Goal: Task Accomplishment & Management: Manage account settings

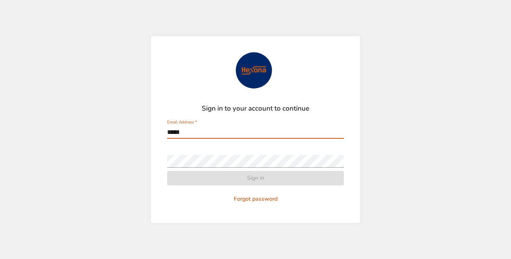
type input "**********"
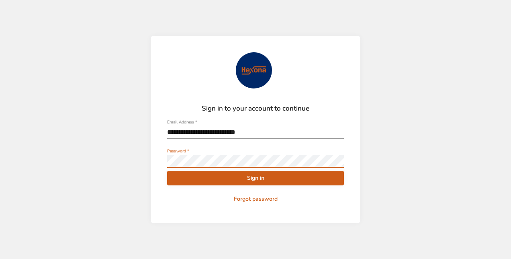
click at [167, 171] on button "Sign in" at bounding box center [255, 178] width 177 height 15
click at [264, 179] on span "Sign in" at bounding box center [256, 178] width 164 height 10
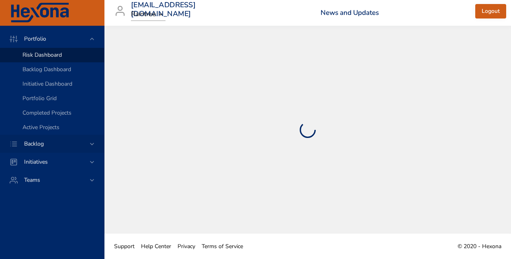
click at [42, 146] on span "Backlog" at bounding box center [34, 144] width 33 height 8
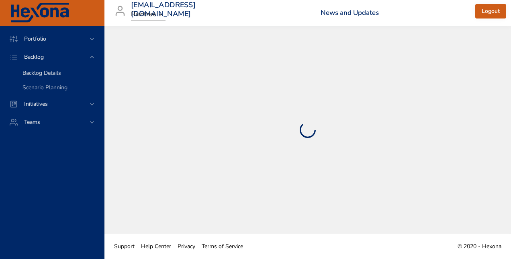
click at [43, 72] on span "Backlog Details" at bounding box center [42, 73] width 39 height 8
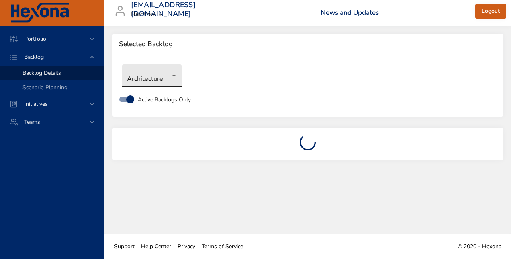
click at [150, 78] on body "Portfolio Backlog Backlog Details Scenario Planning Initiatives Teams [EMAIL_AD…" at bounding box center [255, 129] width 511 height 259
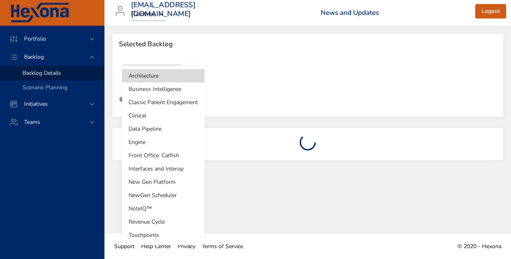
click at [167, 93] on li "Business Intelligence" at bounding box center [163, 88] width 82 height 13
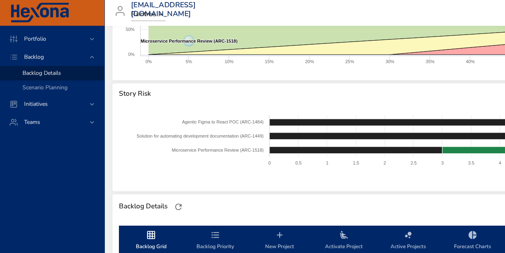
scroll to position [80, 0]
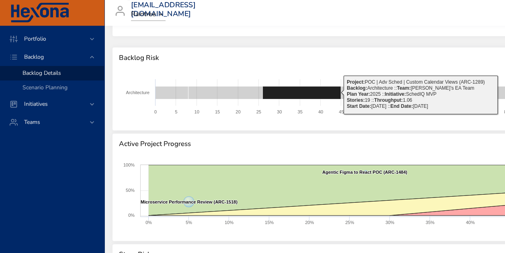
type input "**"
type input "*"
type input "**"
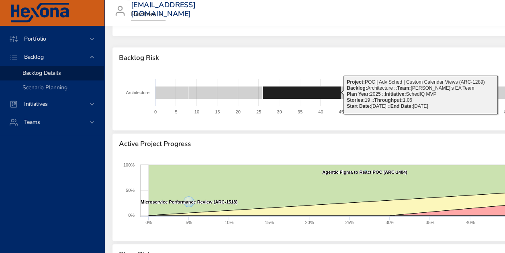
type input "*"
type input "**"
type input "*"
type input "**"
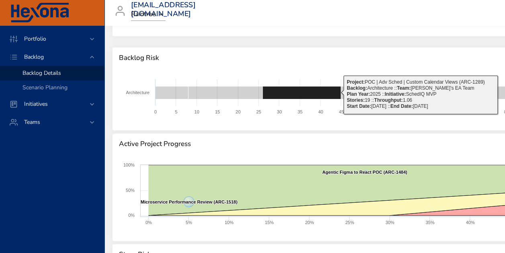
type input "*"
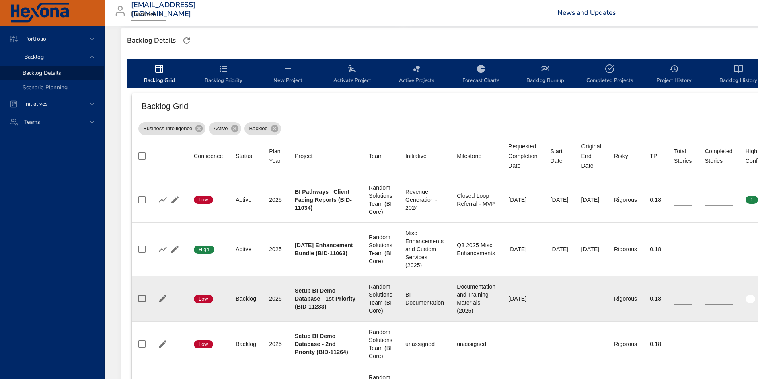
scroll to position [201, 0]
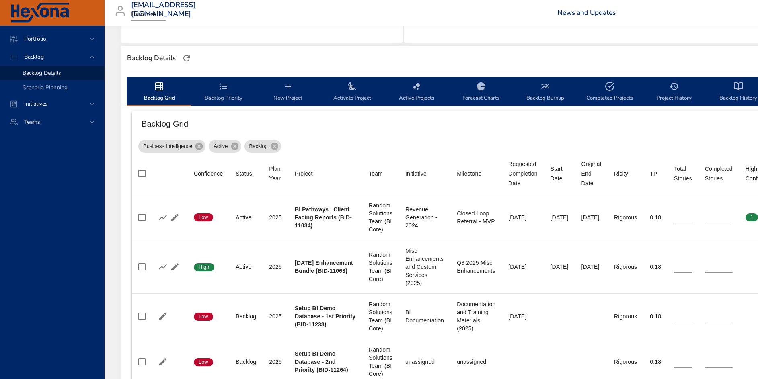
click at [219, 86] on icon "backlog-tab" at bounding box center [224, 87] width 10 height 10
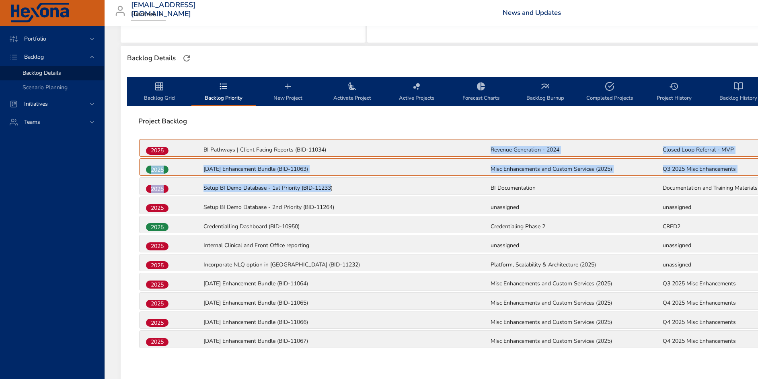
drag, startPoint x: 332, startPoint y: 188, endPoint x: 329, endPoint y: 153, distance: 35.2
click at [329, 153] on div "2025 BI Pathways | Client Facing Reports (BID-11034) Revenue Generation - 2024 …" at bounding box center [489, 244] width 703 height 212
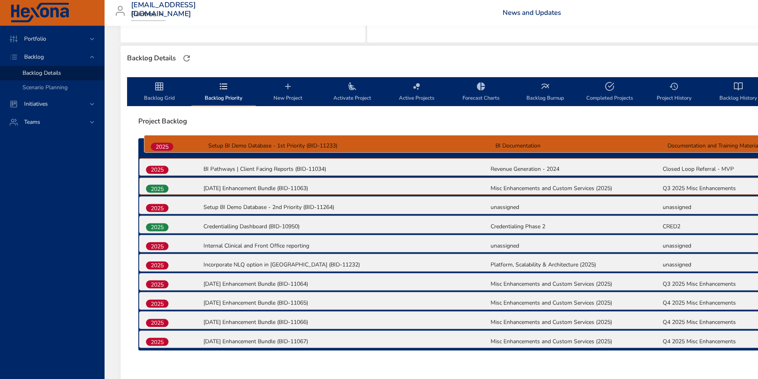
drag, startPoint x: 149, startPoint y: 186, endPoint x: 156, endPoint y: 138, distance: 48.3
click at [156, 138] on div "2025 BI Pathways | Client Facing Reports (BID-11034) Revenue Generation - 2024 …" at bounding box center [490, 246] width 716 height 228
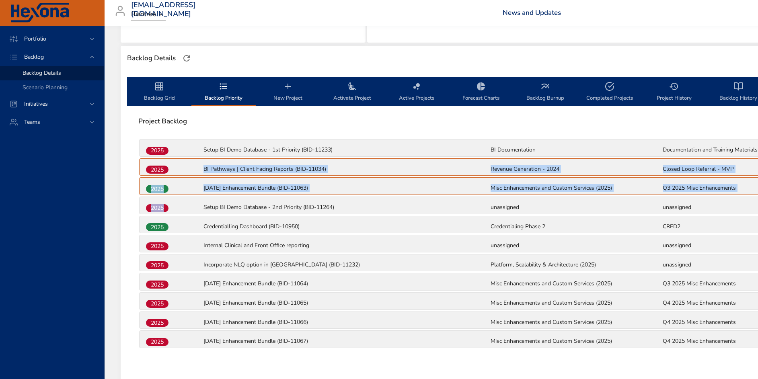
drag, startPoint x: 174, startPoint y: 207, endPoint x: 176, endPoint y: 169, distance: 38.7
click at [176, 169] on div "2025 Setup BI Demo Database - 1st Priority (BID-11233) BI Documentation Documen…" at bounding box center [489, 244] width 703 height 212
drag, startPoint x: 176, startPoint y: 169, endPoint x: 145, endPoint y: 200, distance: 44.4
click at [145, 200] on div "2025 Setup BI Demo Database - 2nd Priority (BID-11264) unassigned unassigned" at bounding box center [490, 205] width 700 height 17
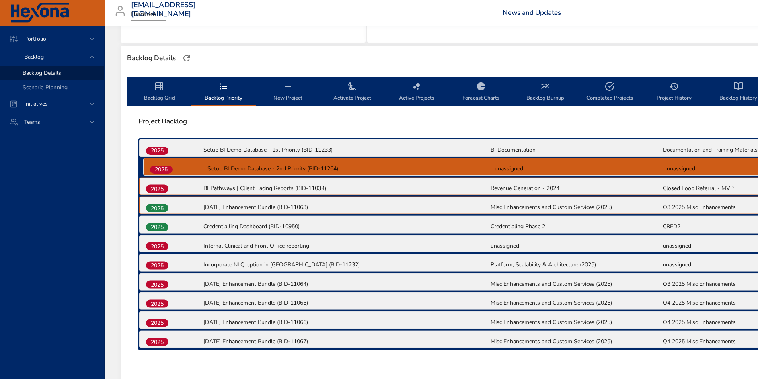
drag, startPoint x: 150, startPoint y: 206, endPoint x: 153, endPoint y: 164, distance: 41.9
click at [153, 164] on div "2025 Setup BI Demo Database - 1st Priority (BID-11233) BI Documentation Documen…" at bounding box center [489, 244] width 703 height 212
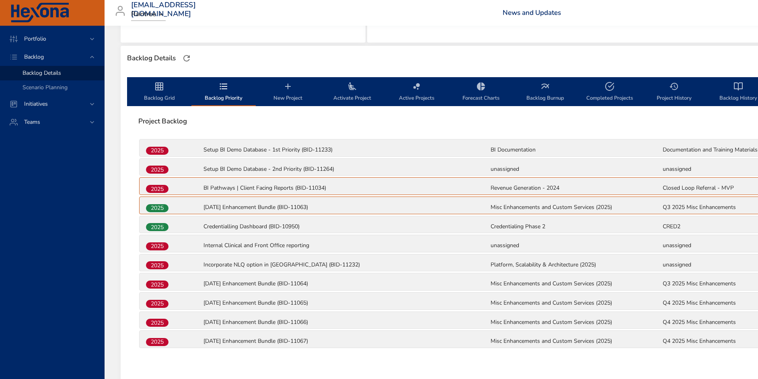
click at [159, 87] on icon "backlog-tab" at bounding box center [159, 87] width 10 height 10
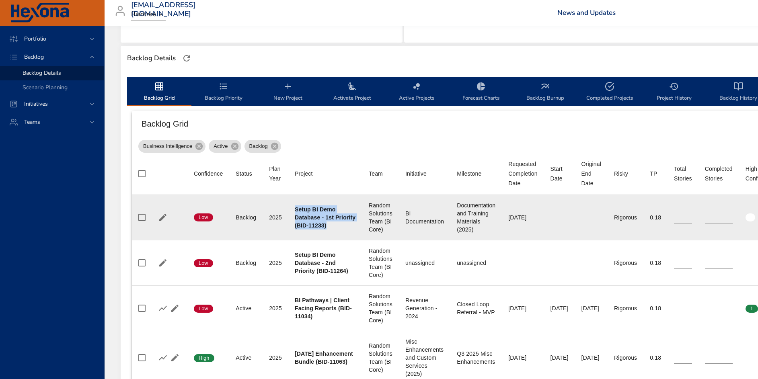
drag, startPoint x: 295, startPoint y: 206, endPoint x: 333, endPoint y: 236, distance: 48.4
click at [333, 236] on td "Project Setup BI Demo Database - 1st Priority (BID-11233)" at bounding box center [325, 217] width 74 height 45
click at [232, 240] on td "Status Backlog" at bounding box center [245, 217] width 33 height 45
